Goal: Check status: Check status

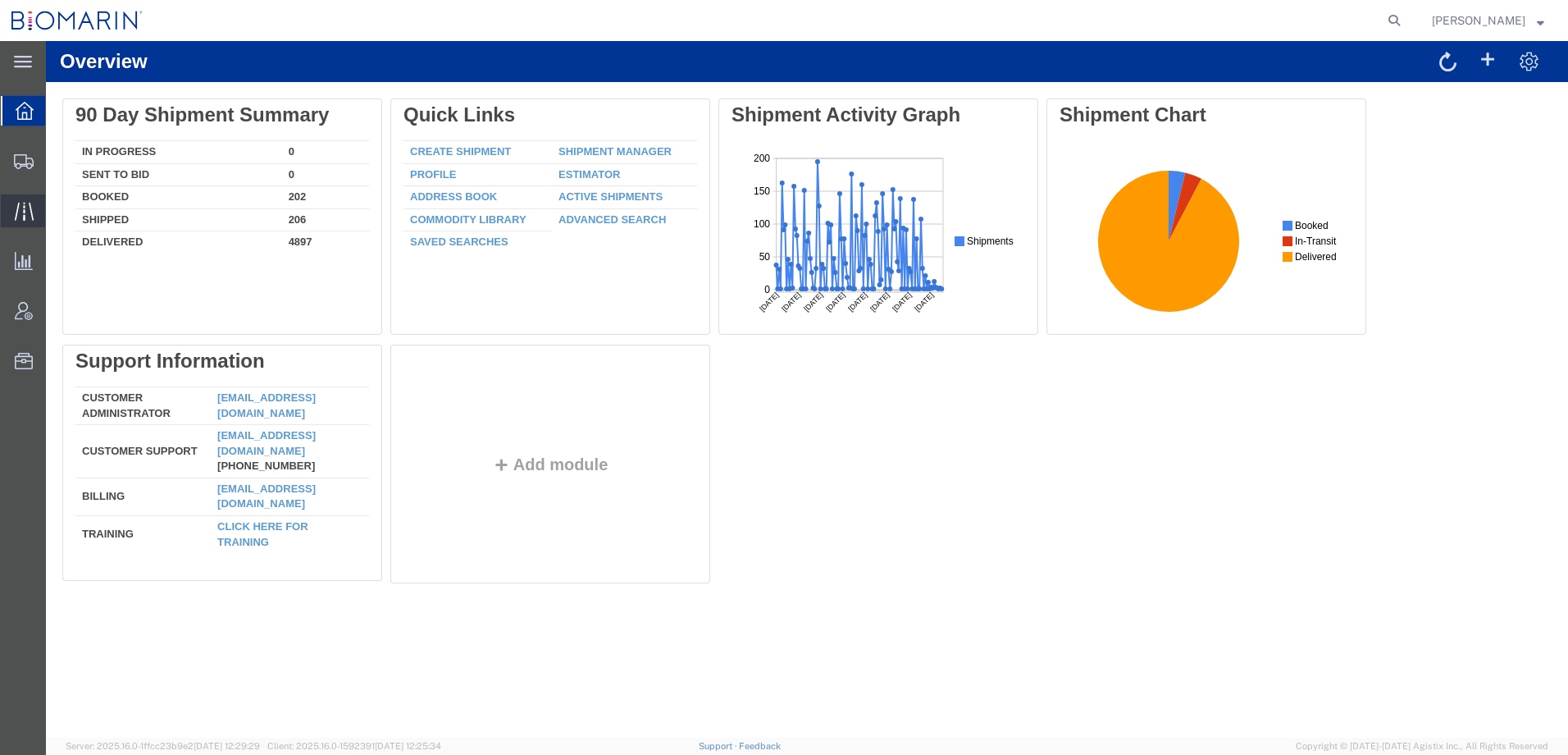
click at [28, 209] on icon at bounding box center [24, 211] width 19 height 19
click at [56, 219] on span "Traffic" at bounding box center [51, 210] width 12 height 33
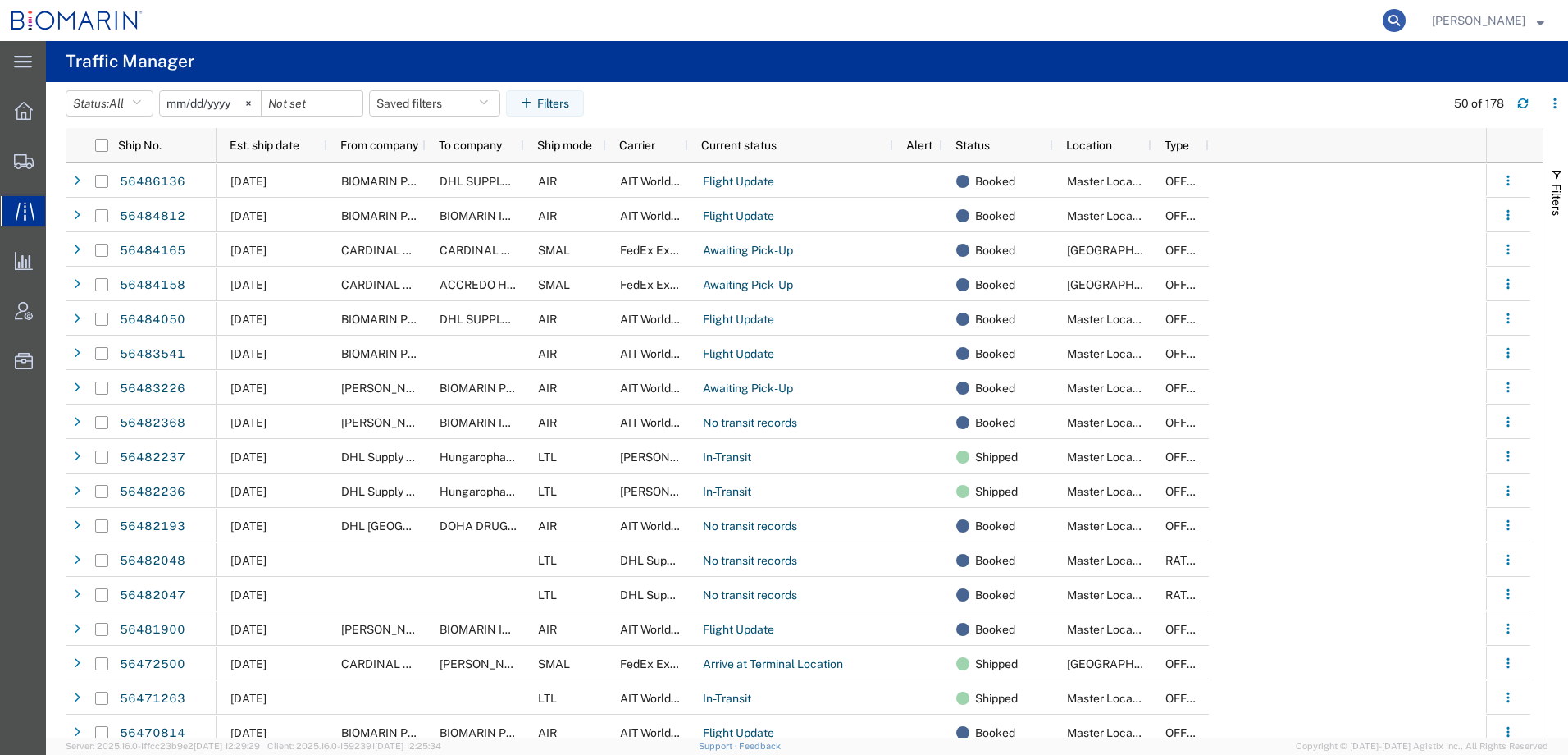
click at [1406, 20] on icon at bounding box center [1393, 20] width 23 height 23
click at [1163, 15] on input "search" at bounding box center [1134, 20] width 499 height 39
paste input "53935044"
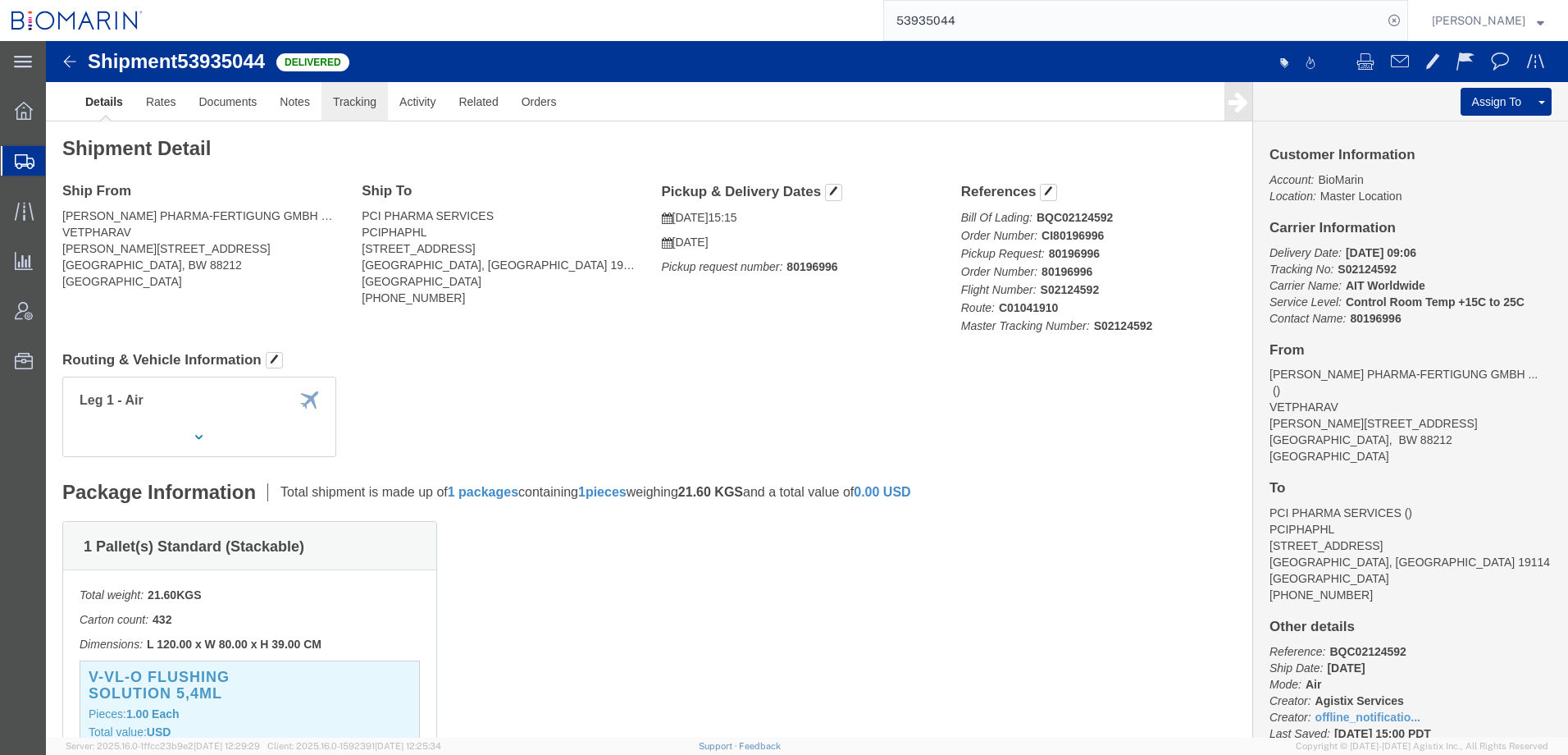
click link "Tracking"
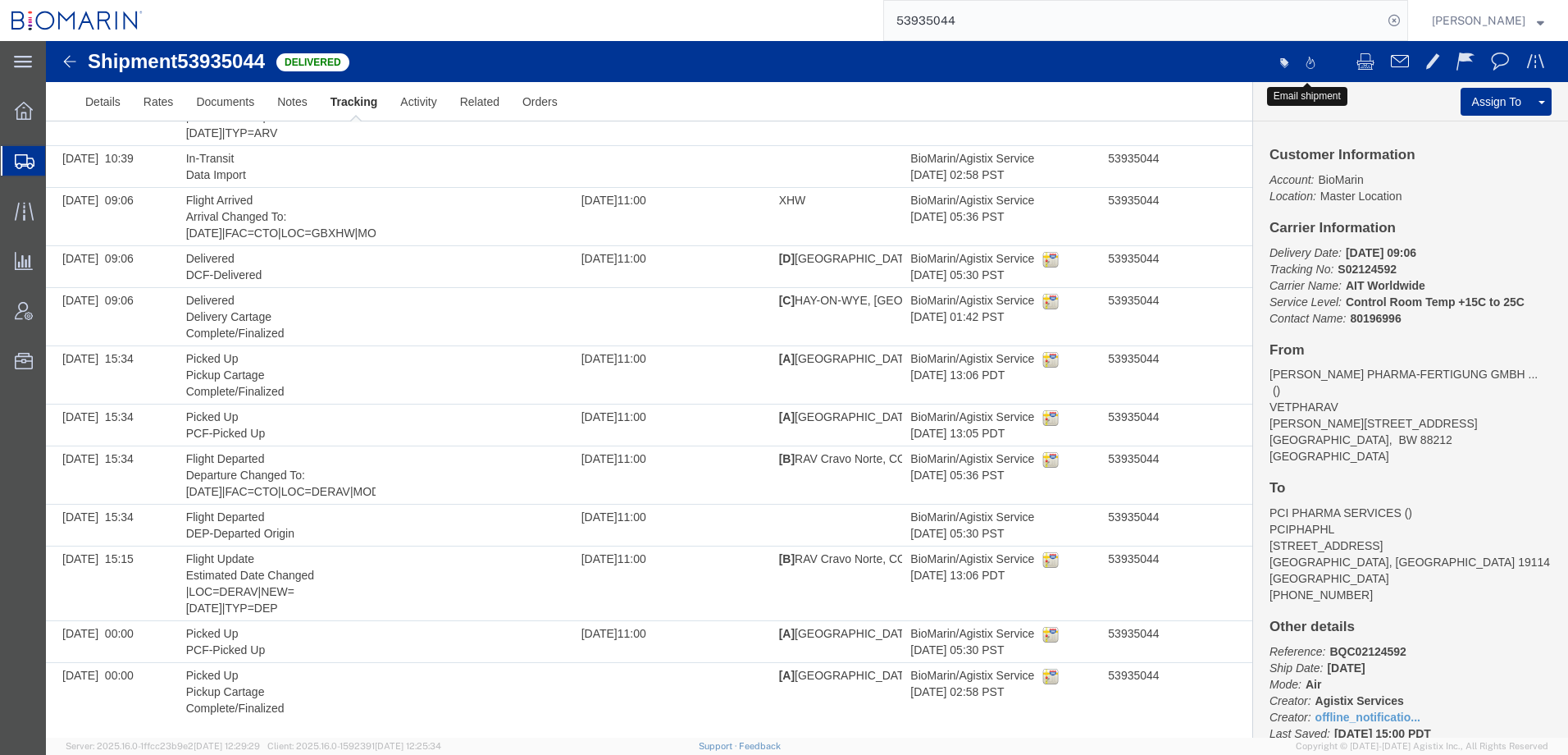
scroll to position [150, 0]
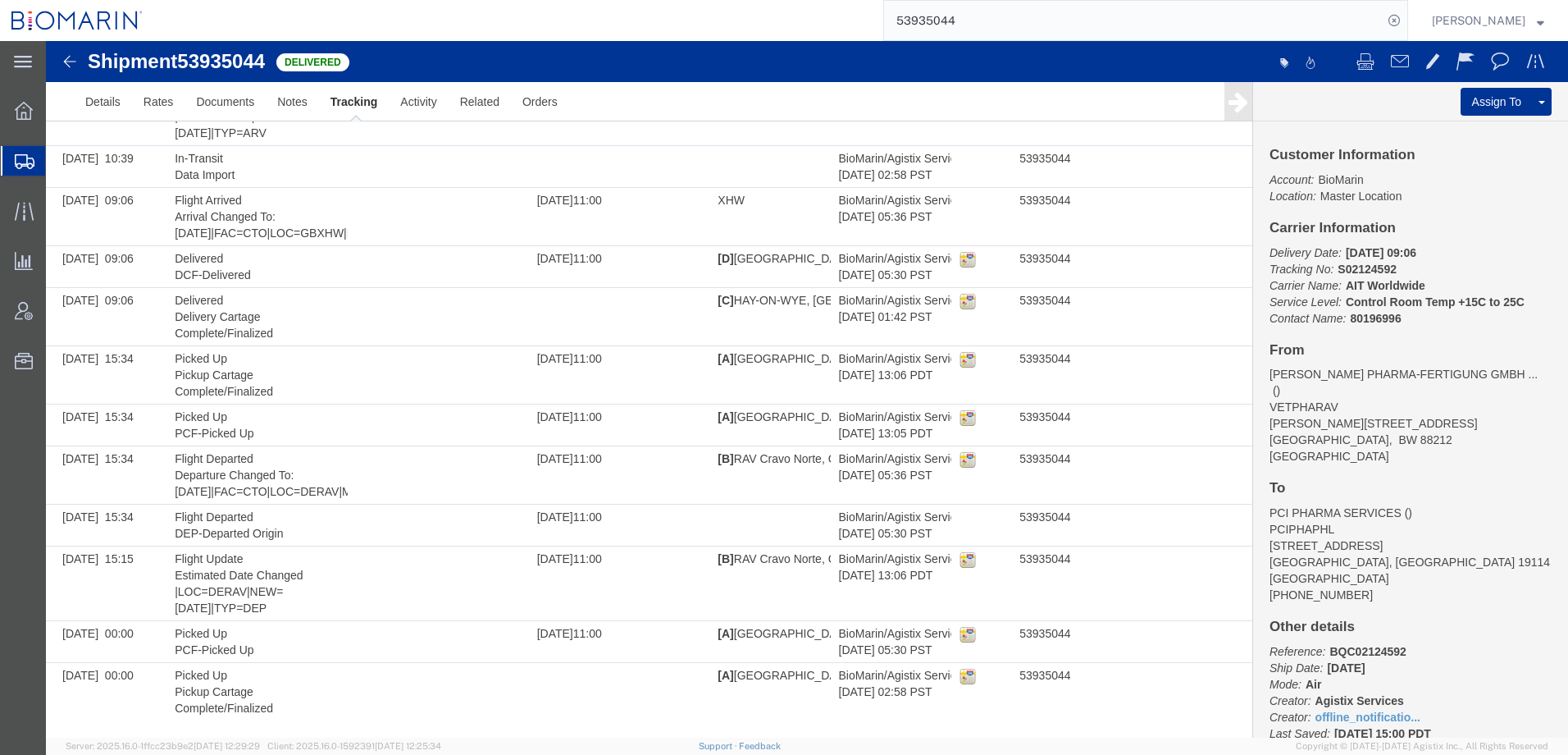
click at [993, 24] on input "53935044" at bounding box center [1134, 20] width 499 height 39
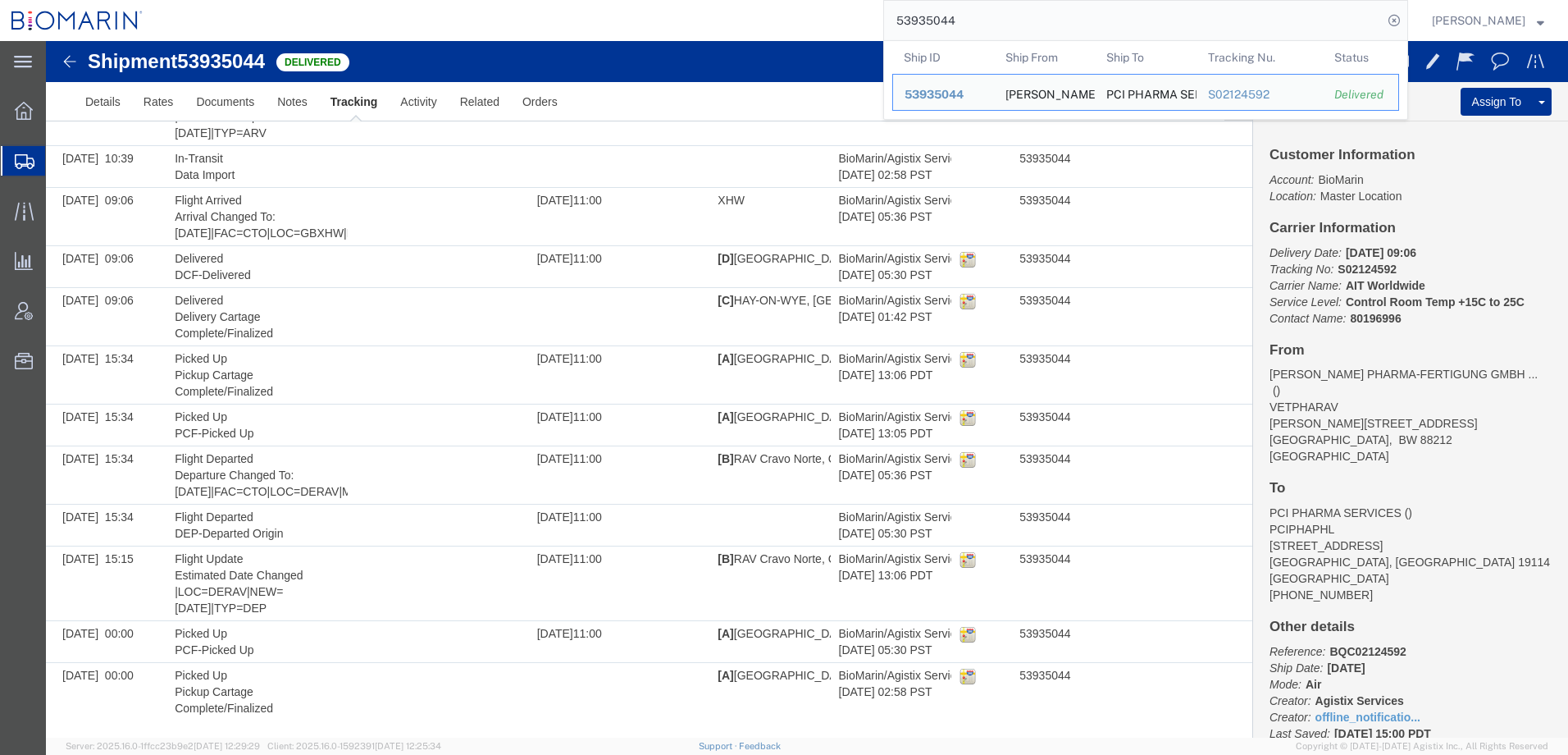
drag, startPoint x: 993, startPoint y: 18, endPoint x: 882, endPoint y: 34, distance: 112.1
click at [882, 34] on div "53935044 Ship ID Ship From Ship To Tracking Nu. Status Ship ID 53935044 Ship Fr…" at bounding box center [780, 20] width 1254 height 41
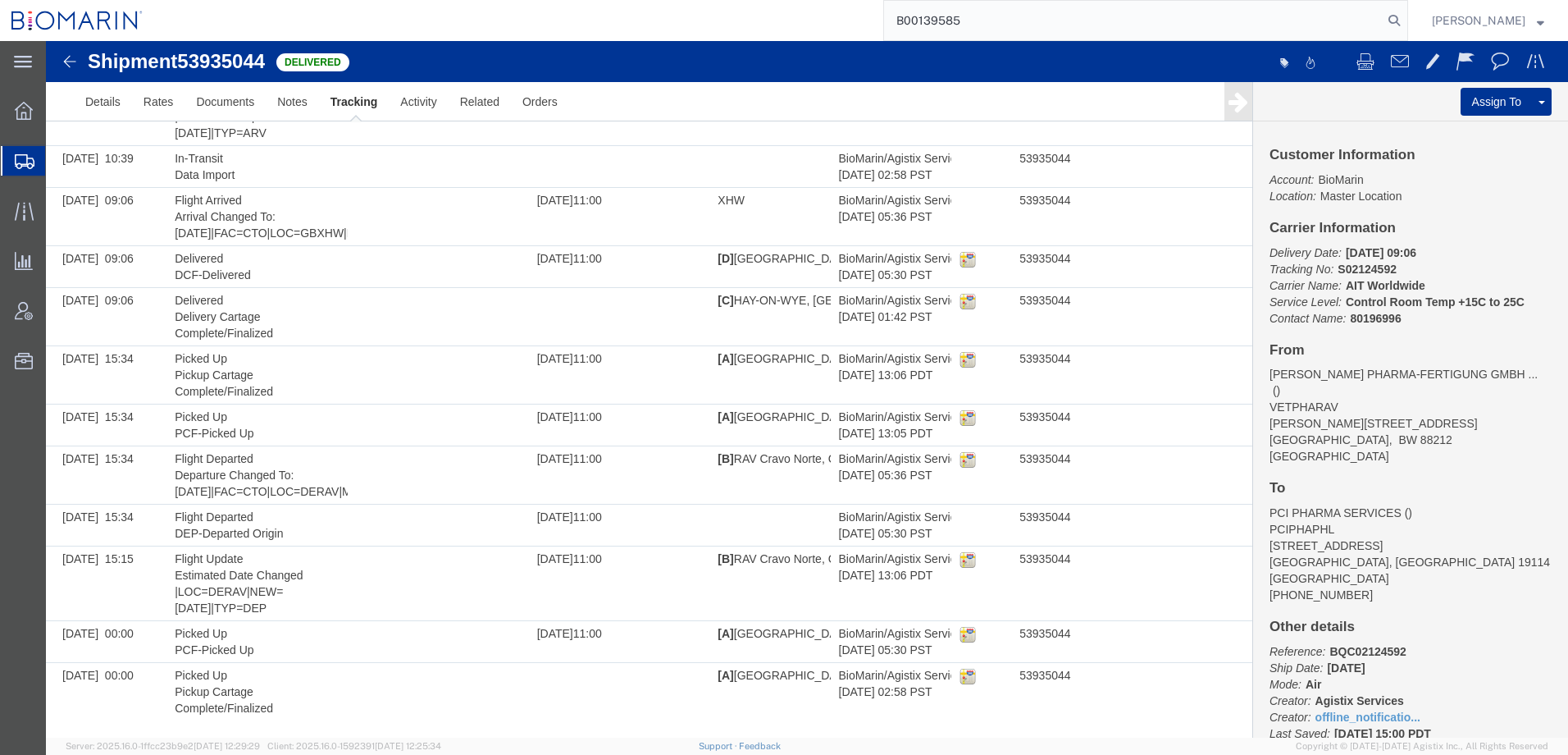
type input "B00139585"
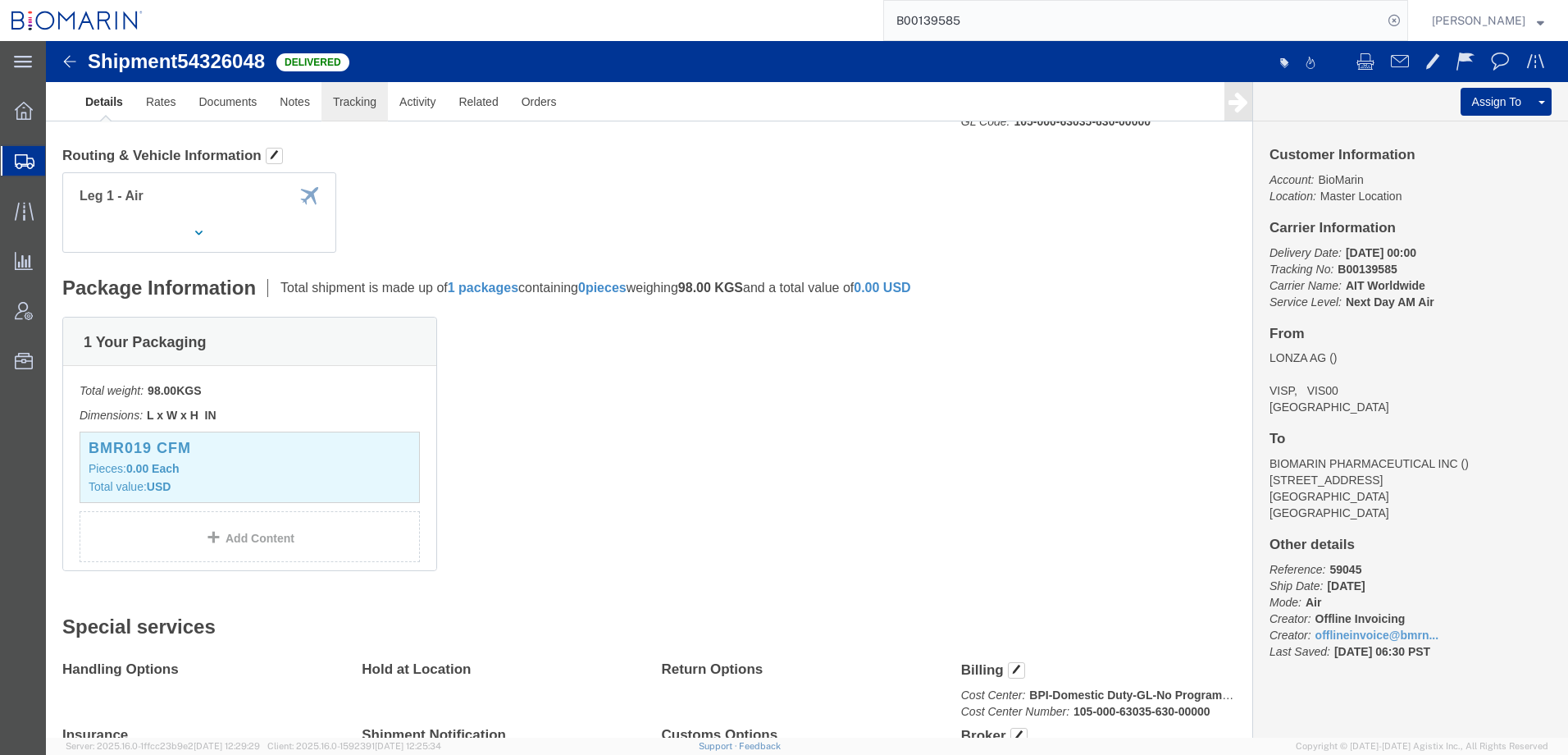
click link "Tracking"
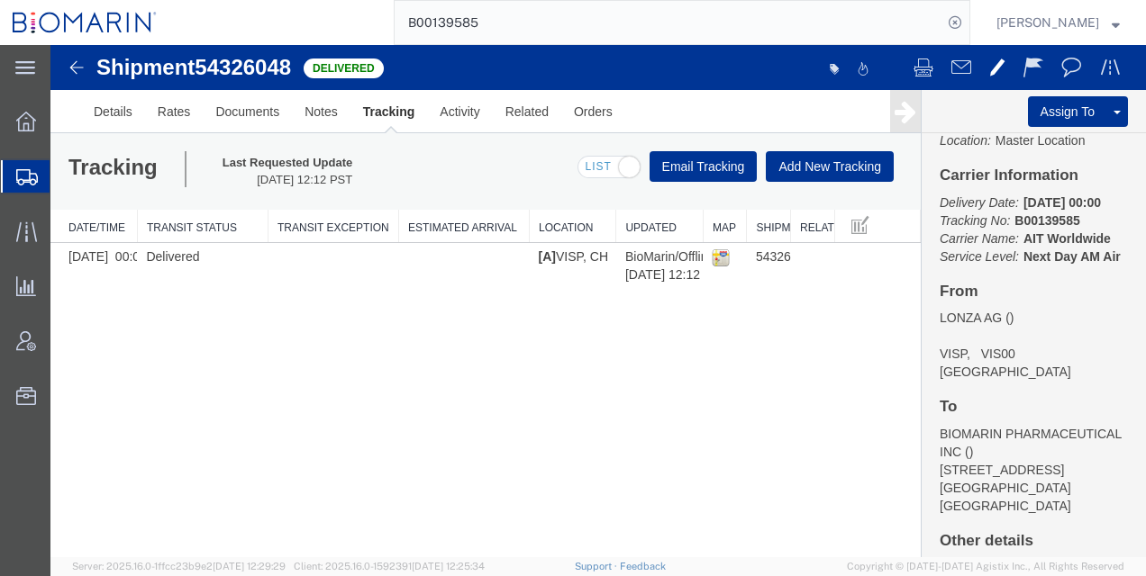
scroll to position [52, 0]
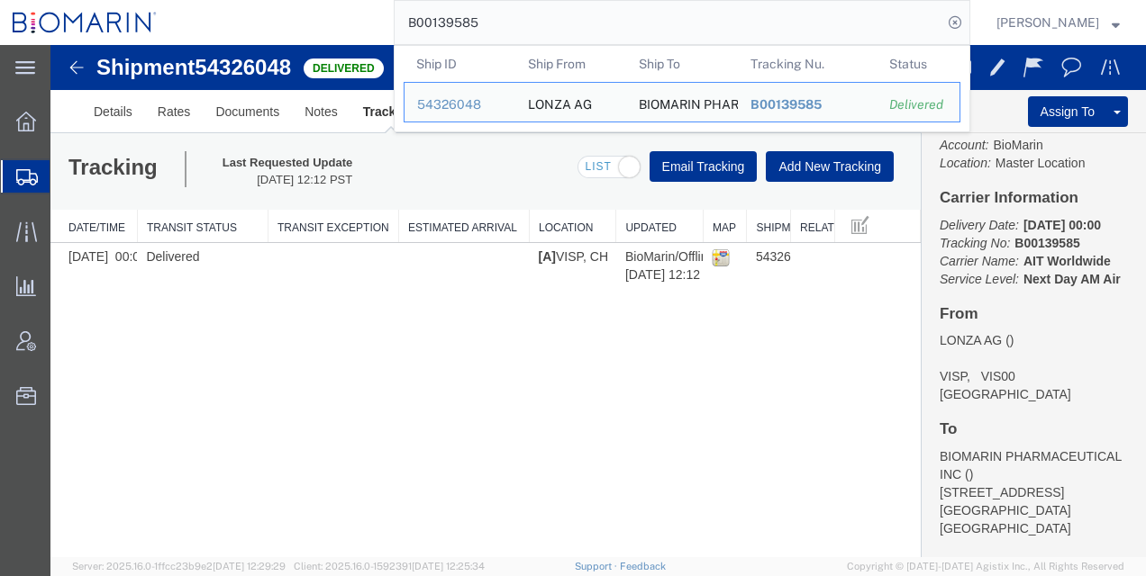
drag, startPoint x: 510, startPoint y: 23, endPoint x: 436, endPoint y: 33, distance: 74.5
click at [436, 33] on input "B00139585" at bounding box center [668, 22] width 548 height 43
